Goal: Information Seeking & Learning: Learn about a topic

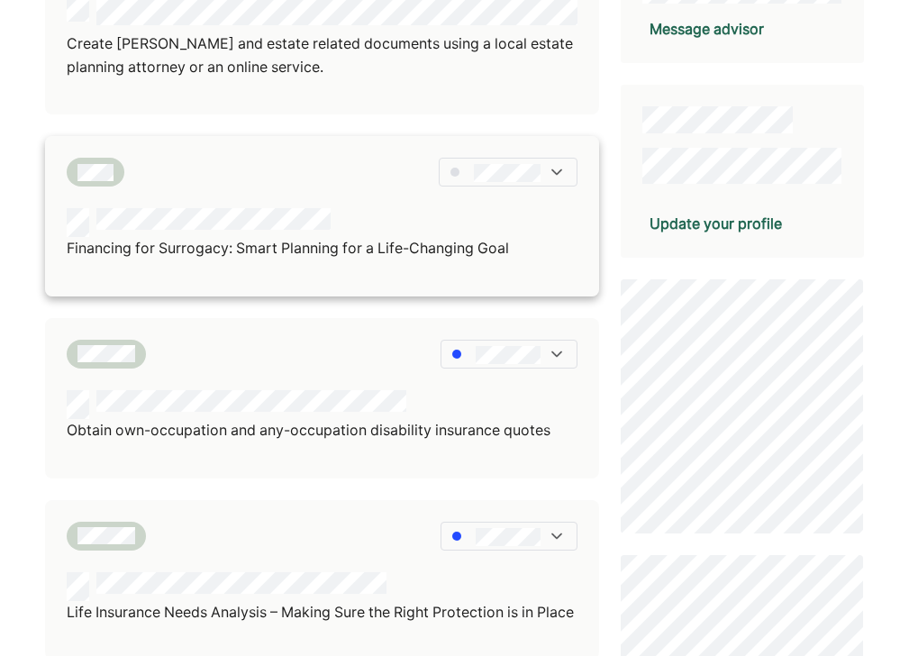
scroll to position [379, 0]
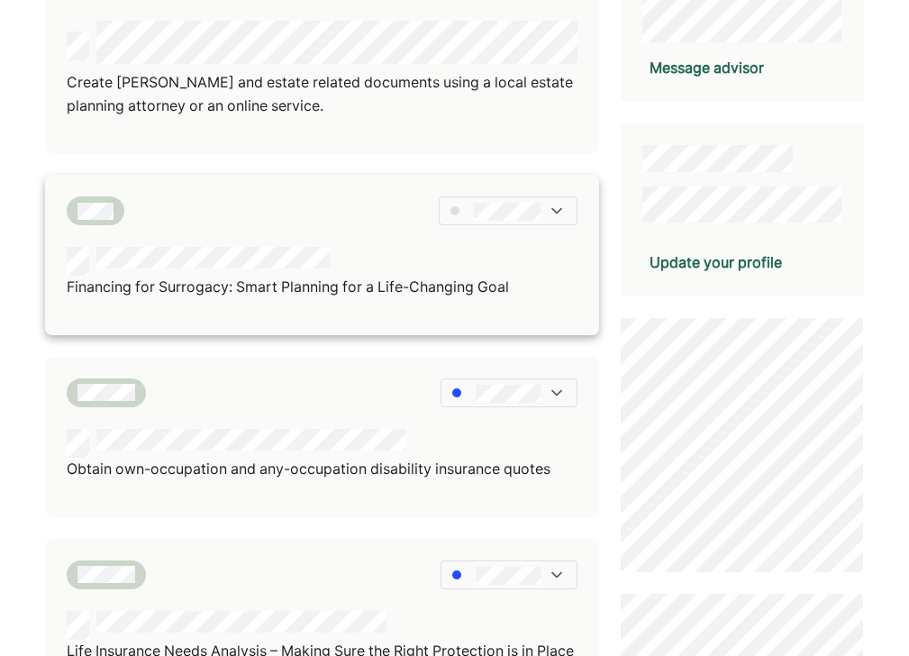
click at [560, 205] on img at bounding box center [557, 211] width 18 height 18
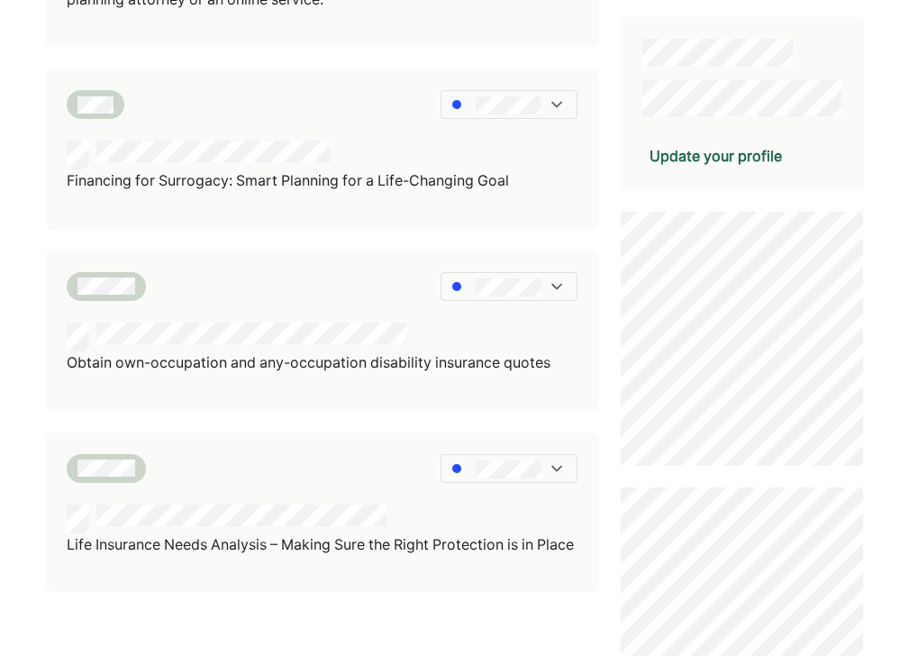
scroll to position [50, 0]
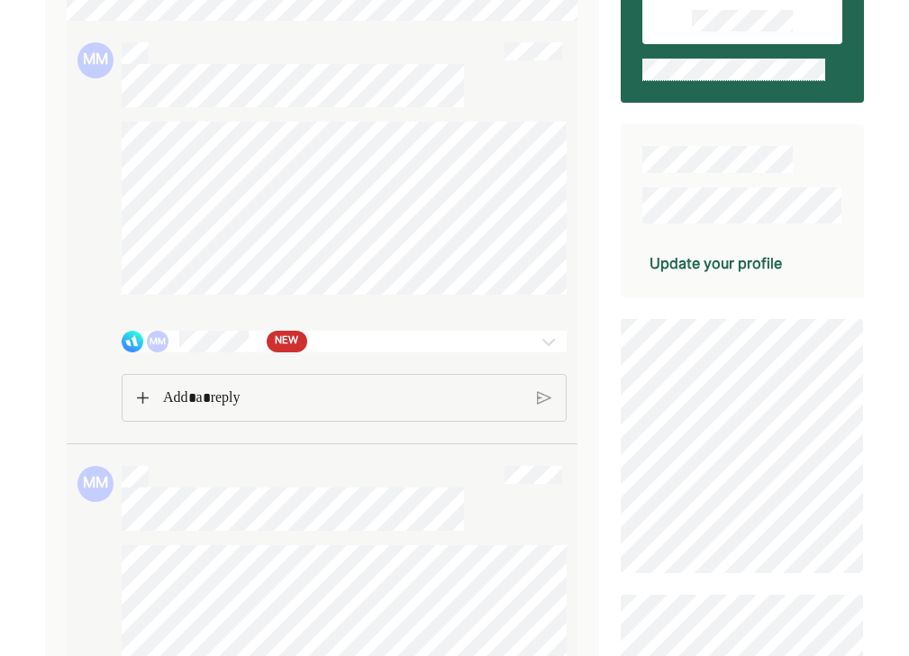
scroll to position [234, 0]
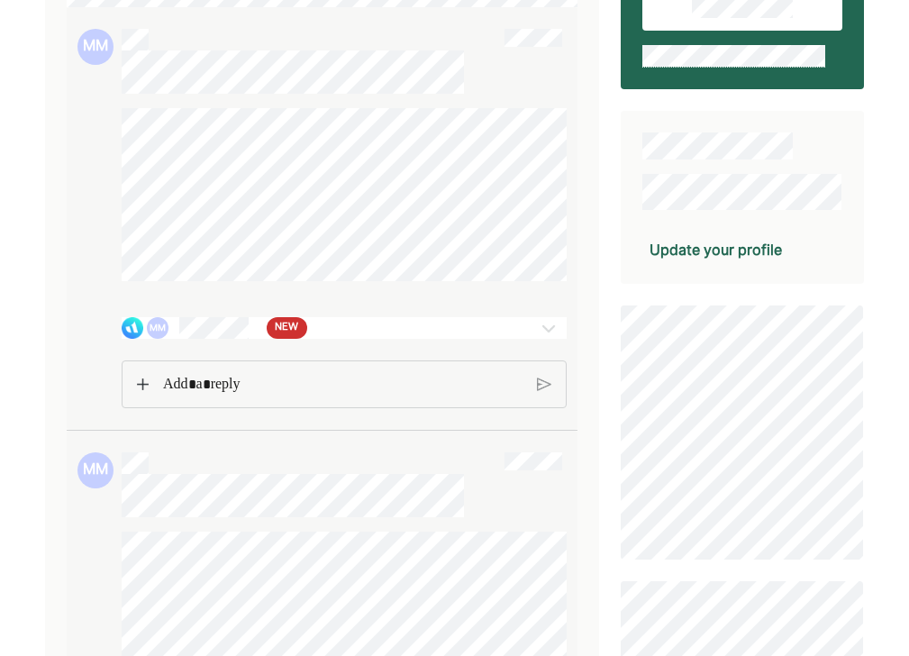
click at [333, 337] on div "MM NEW" at bounding box center [308, 328] width 372 height 22
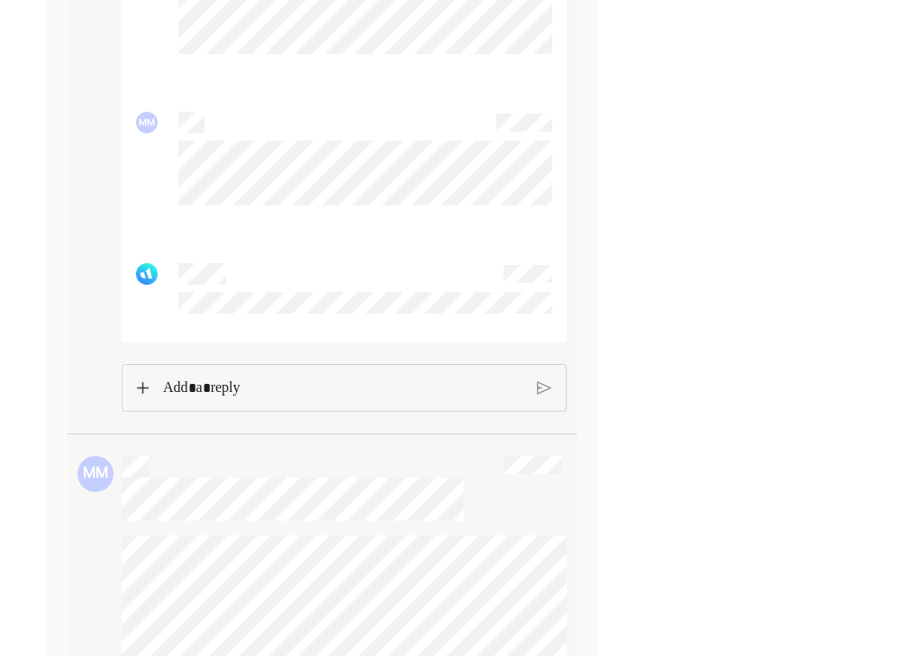
scroll to position [5203, 0]
click at [280, 403] on p "Rich Text Editor. Editing area: main" at bounding box center [343, 390] width 360 height 23
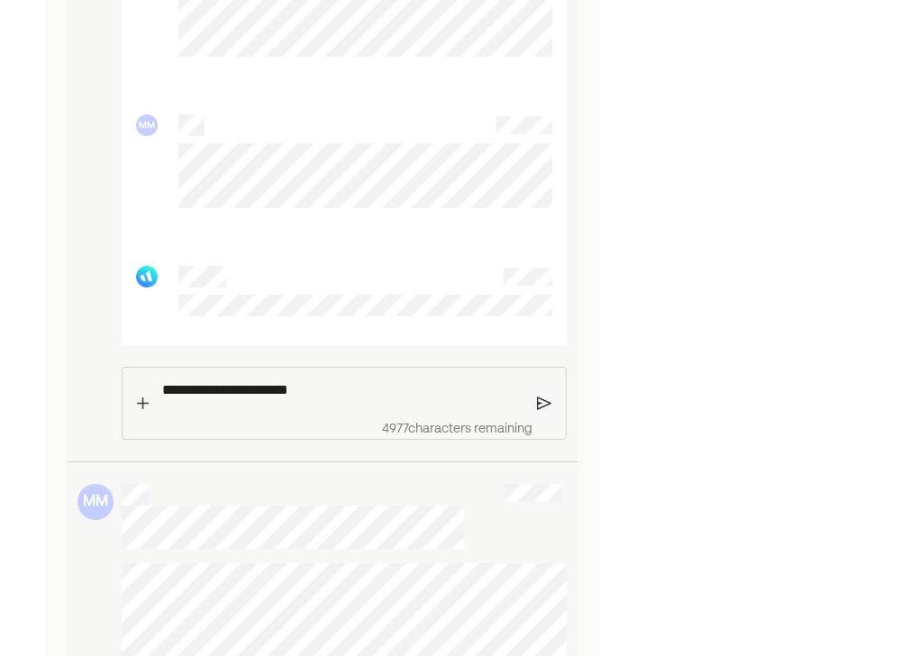
click at [544, 411] on img at bounding box center [544, 403] width 15 height 16
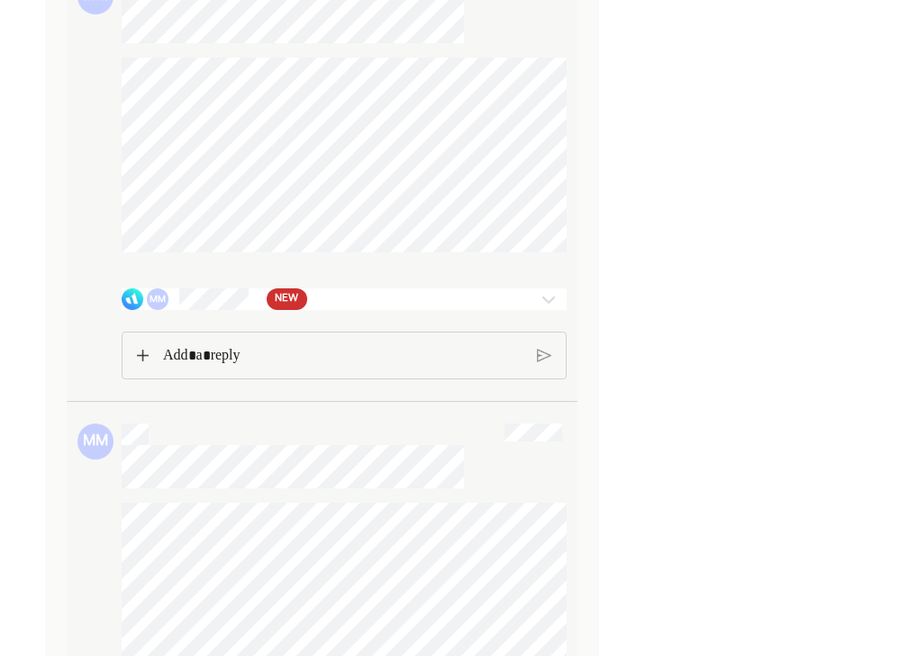
scroll to position [5792, 0]
click at [335, 309] on div "MM NEW" at bounding box center [308, 299] width 372 height 22
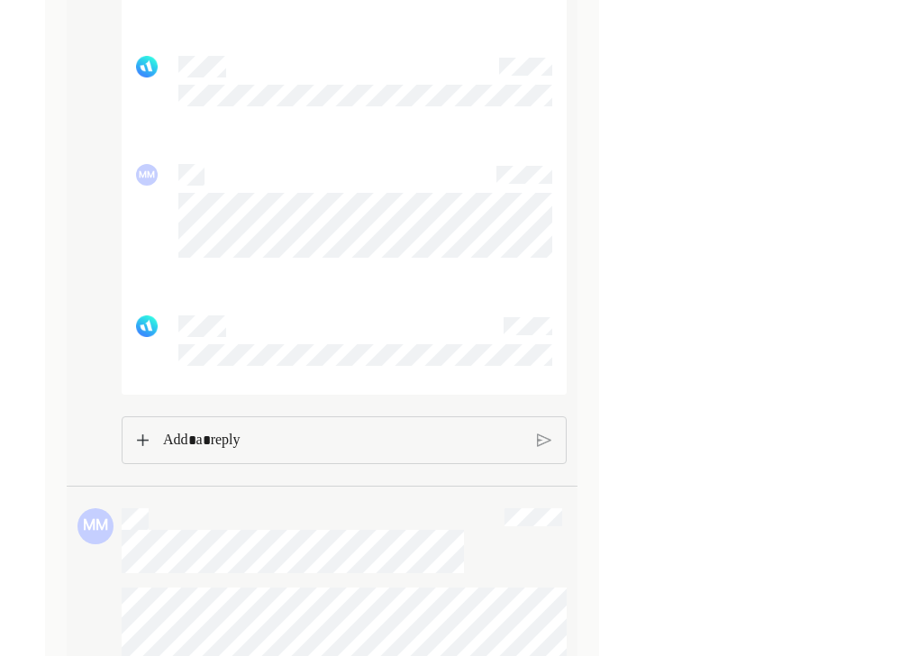
scroll to position [9704, 0]
click at [251, 450] on p "Rich Text Editor. Editing area: main" at bounding box center [343, 437] width 360 height 23
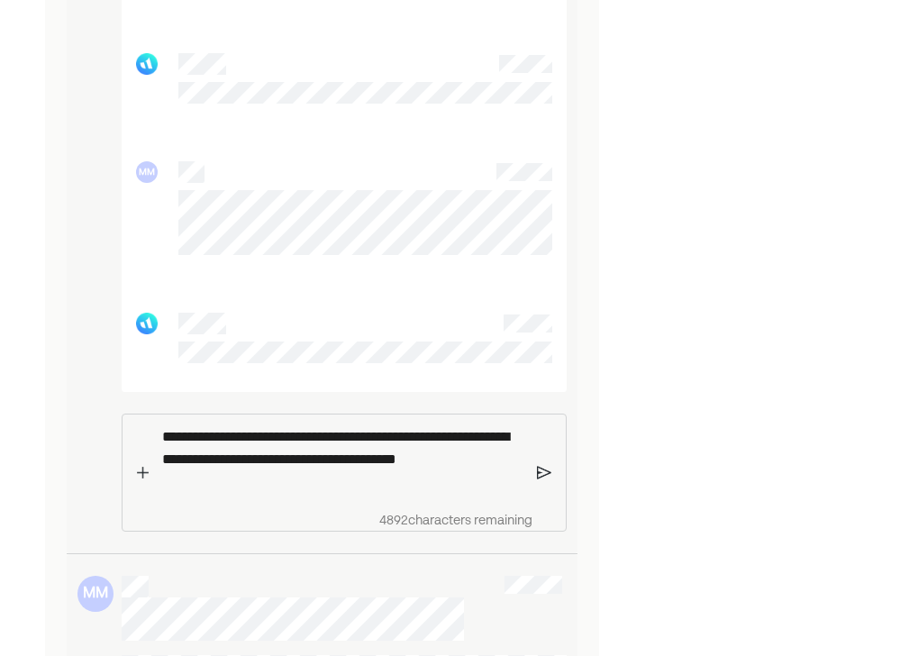
click at [377, 487] on p "**********" at bounding box center [342, 459] width 361 height 68
drag, startPoint x: 377, startPoint y: 487, endPoint x: 388, endPoint y: 507, distance: 23.0
click at [388, 493] on p "**********" at bounding box center [342, 459] width 361 height 68
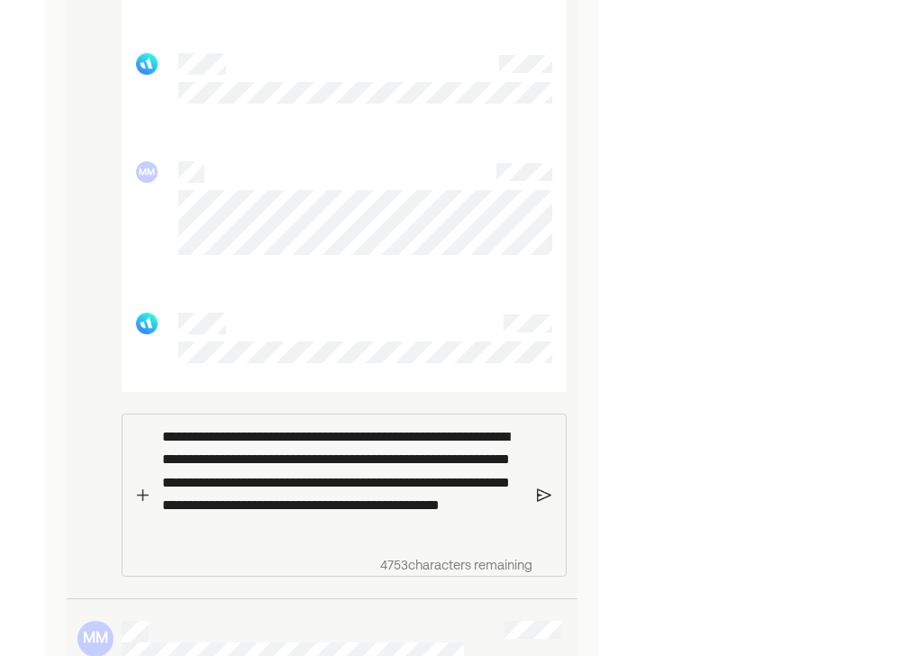
click at [543, 503] on img at bounding box center [544, 495] width 15 height 16
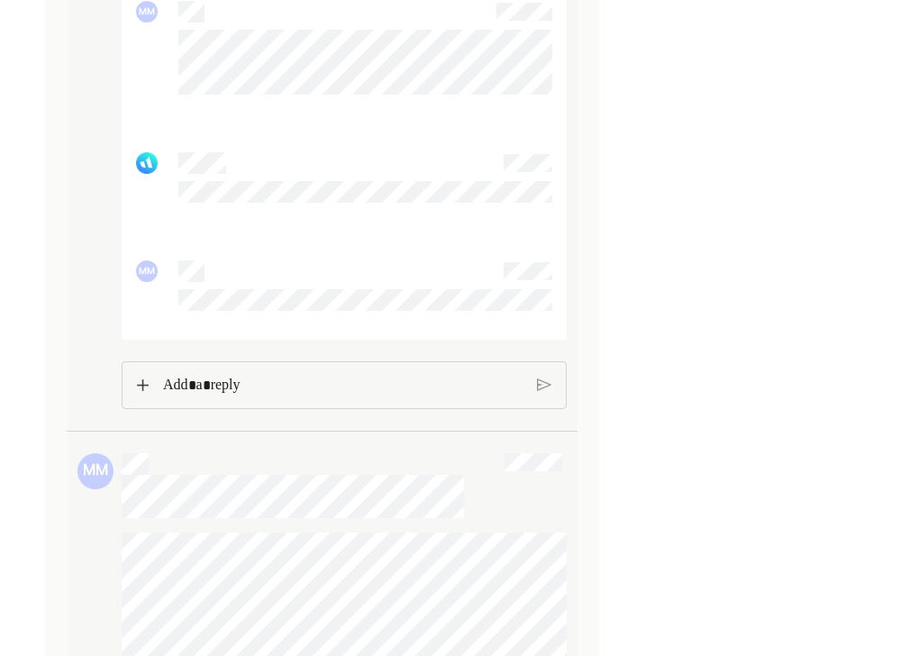
scroll to position [5338, 0]
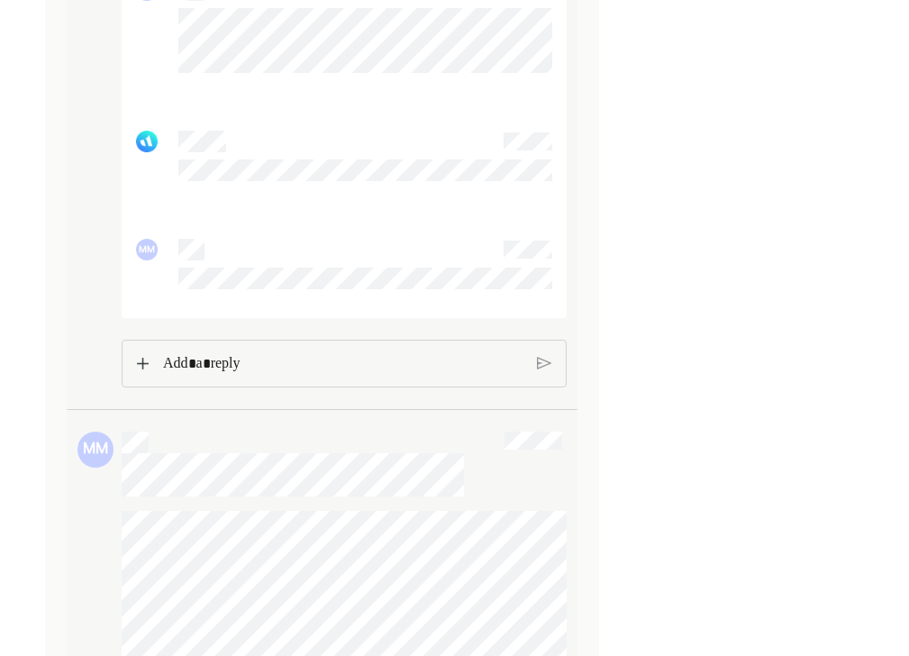
click at [424, 370] on p "Rich Text Editor. Editing area: main" at bounding box center [343, 363] width 360 height 23
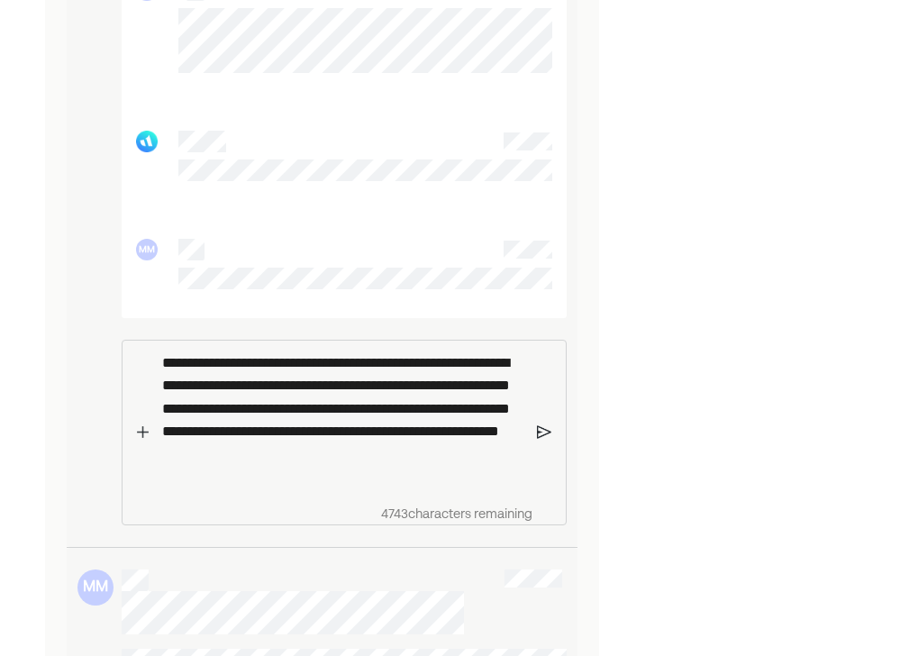
click at [534, 440] on div "**********" at bounding box center [343, 433] width 388 height 184
click at [542, 441] on img at bounding box center [544, 432] width 15 height 16
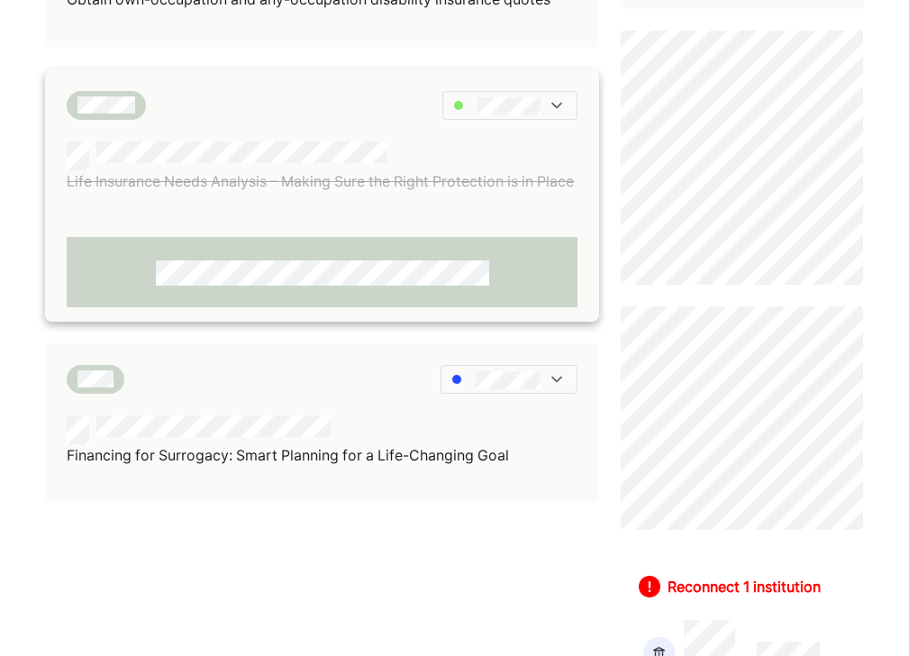
scroll to position [698, 0]
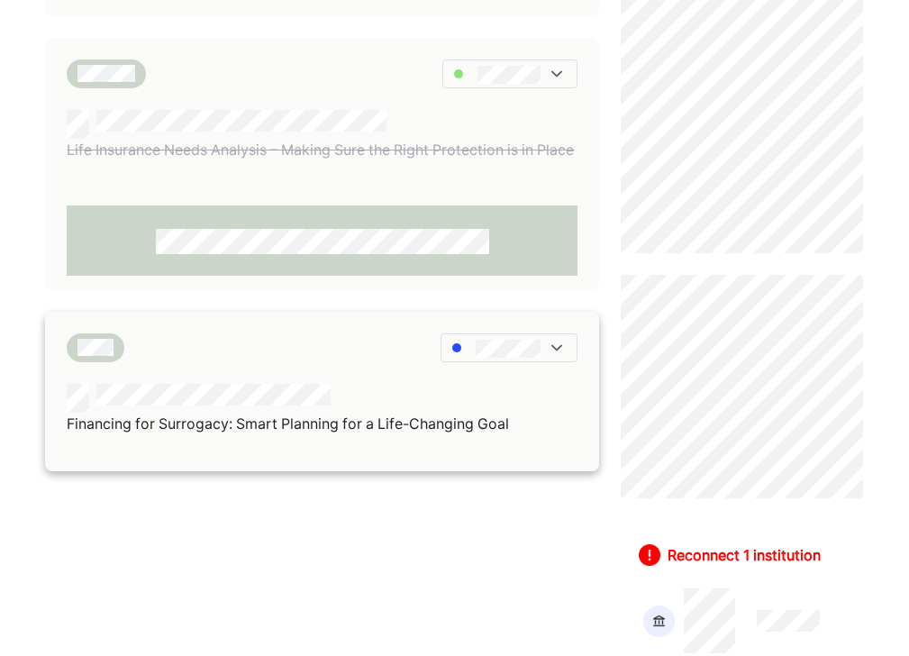
click at [257, 402] on div "Financing for Surrogacy: Smart Planning for a Life-Changing Goal" at bounding box center [322, 392] width 554 height 160
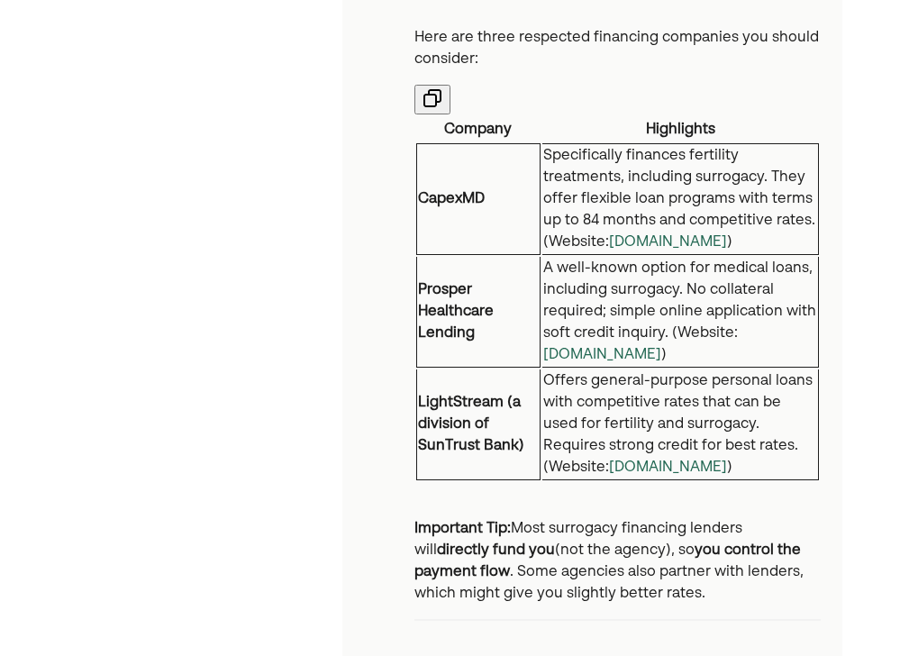
scroll to position [3515, 0]
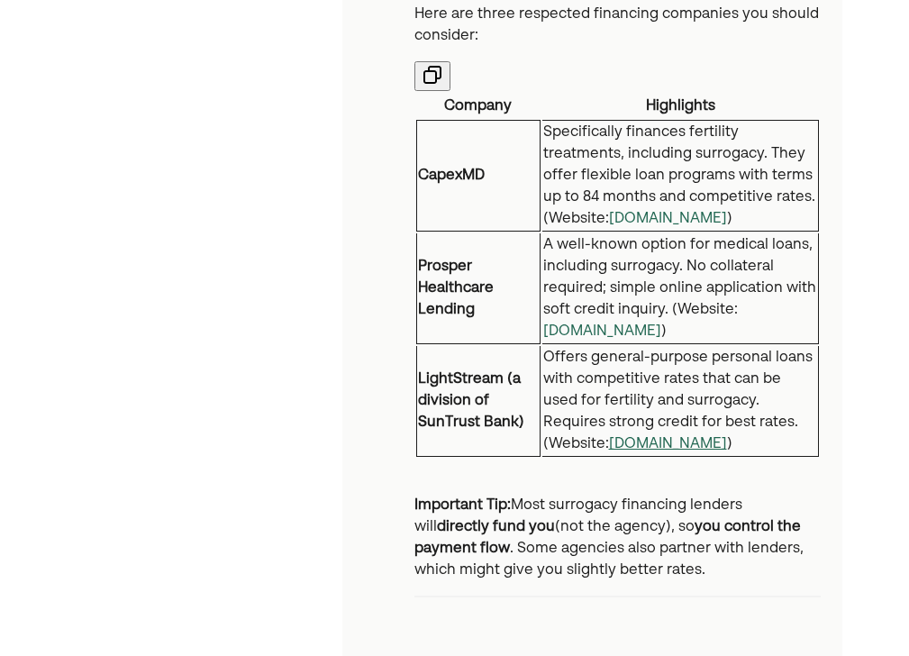
click at [609, 444] on link "lightstream.com" at bounding box center [668, 444] width 118 height 14
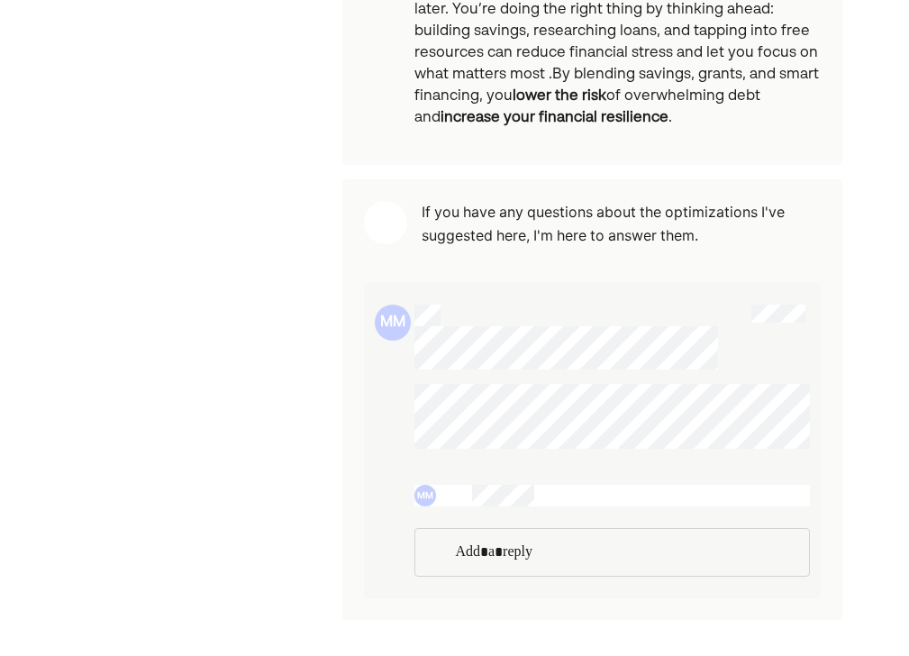
scroll to position [4344, 0]
click at [667, 548] on p "Rich Text Editor. Editing area: main" at bounding box center [610, 552] width 310 height 23
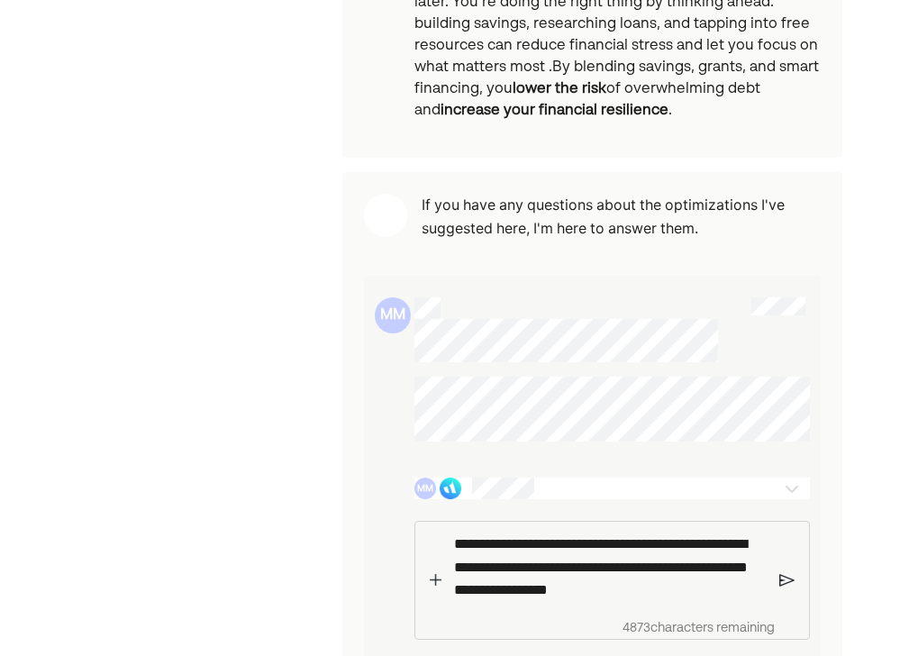
click at [787, 586] on img at bounding box center [787, 580] width 15 height 16
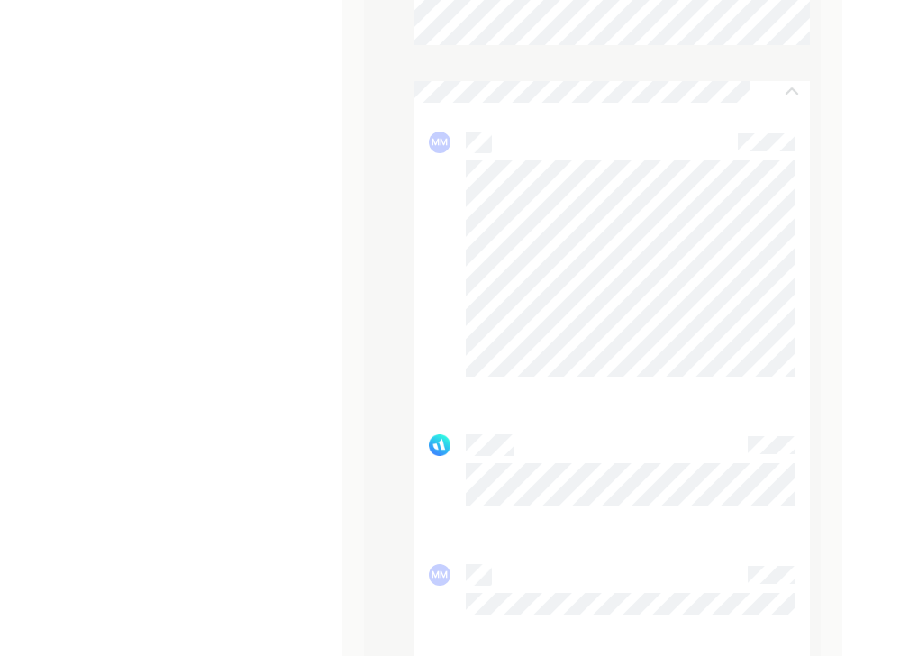
scroll to position [4782, 0]
